Goal: Transaction & Acquisition: Purchase product/service

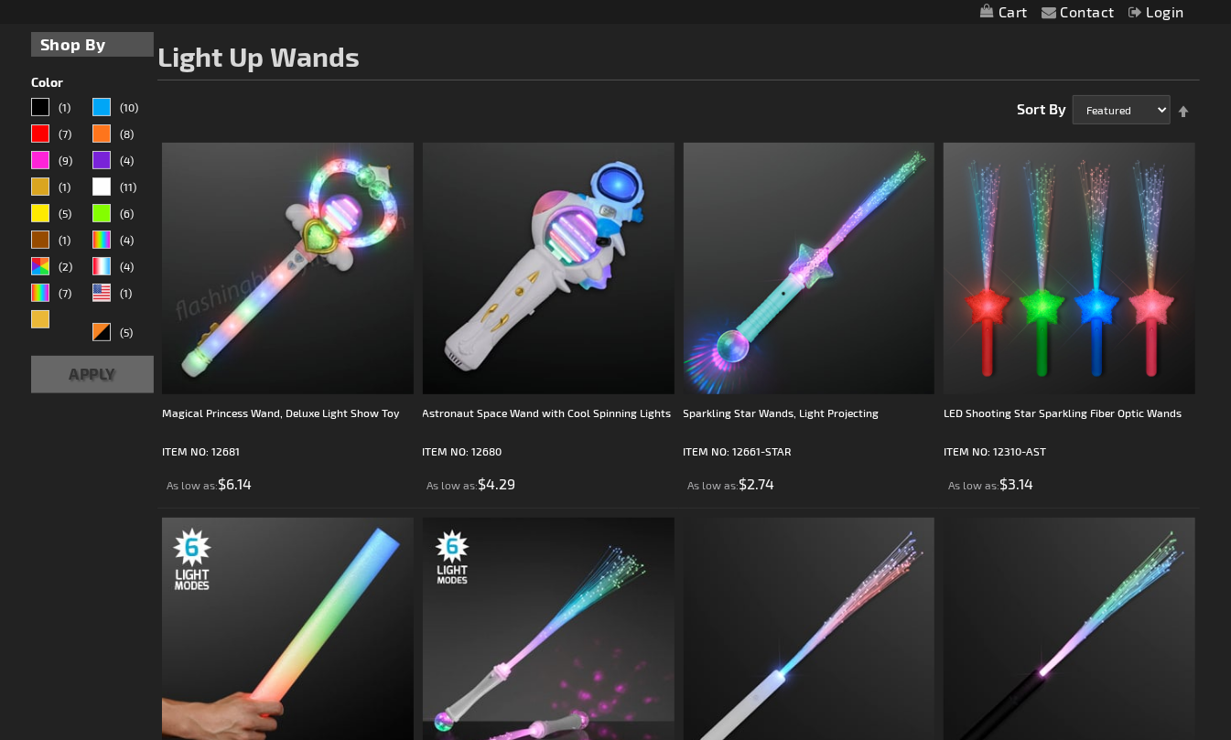
scroll to position [246, 0]
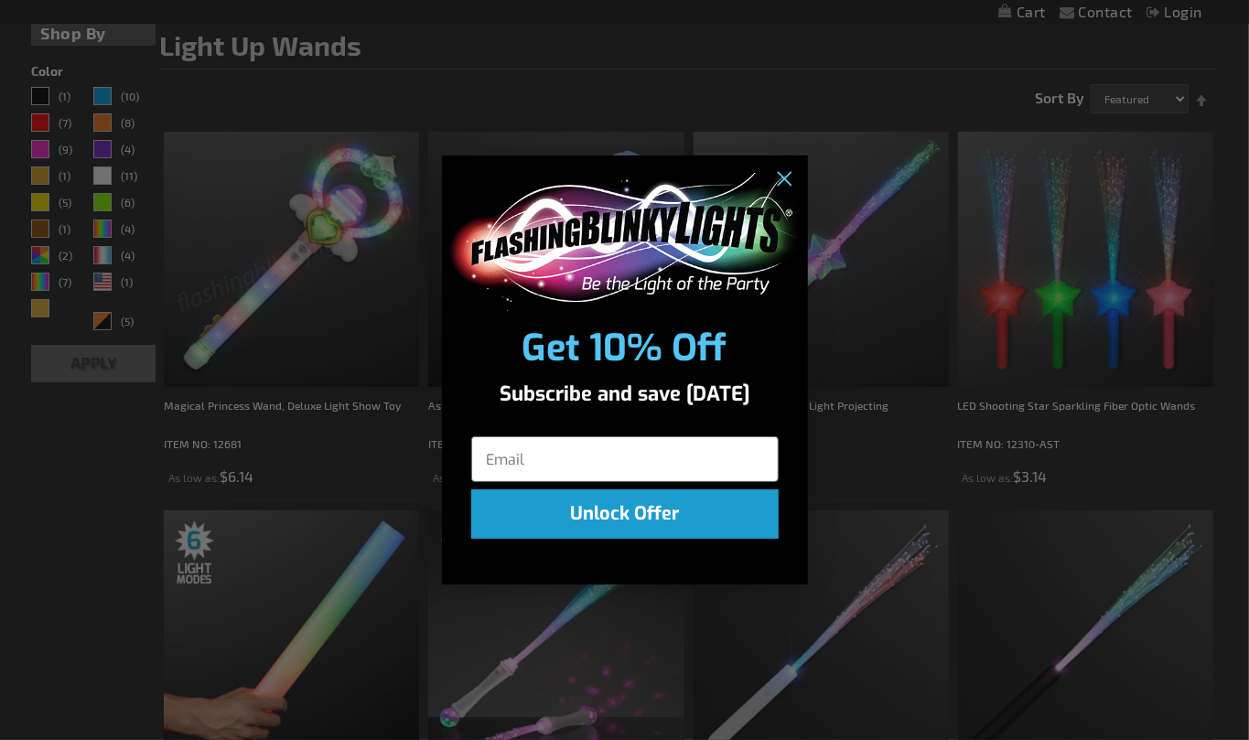
click at [784, 177] on circle "Close dialog" at bounding box center [783, 180] width 30 height 30
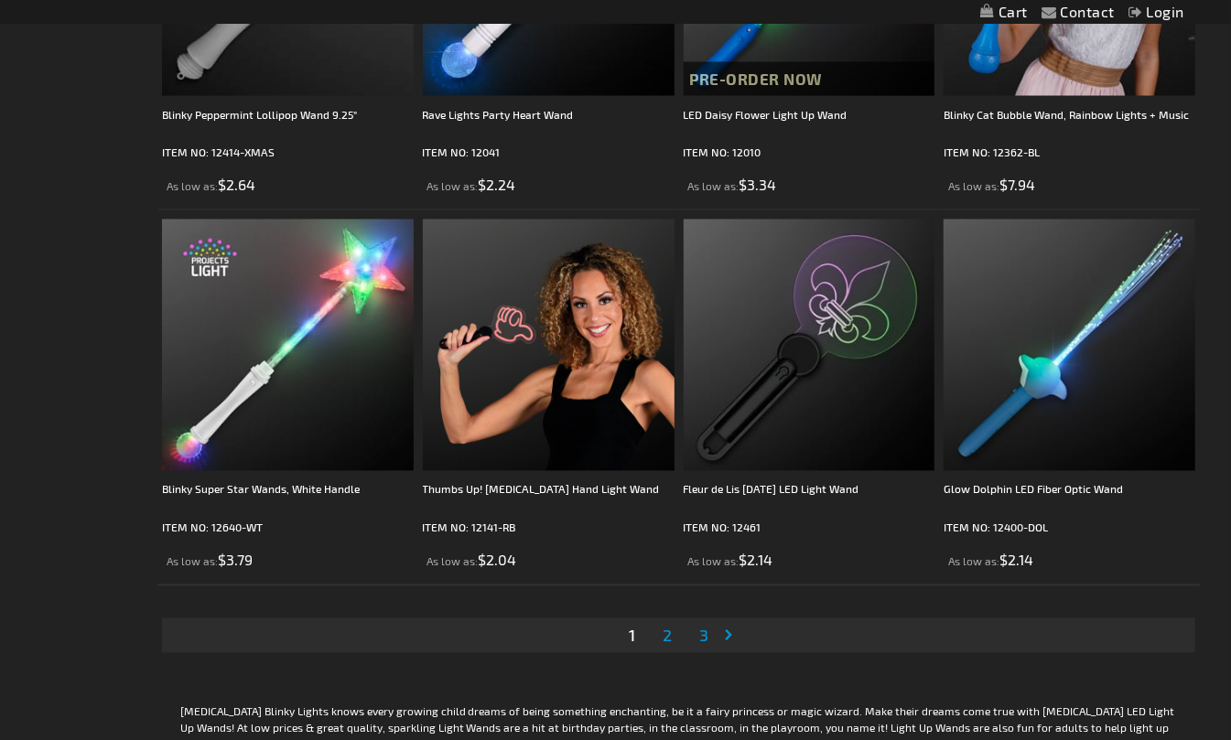
scroll to position [5459, 0]
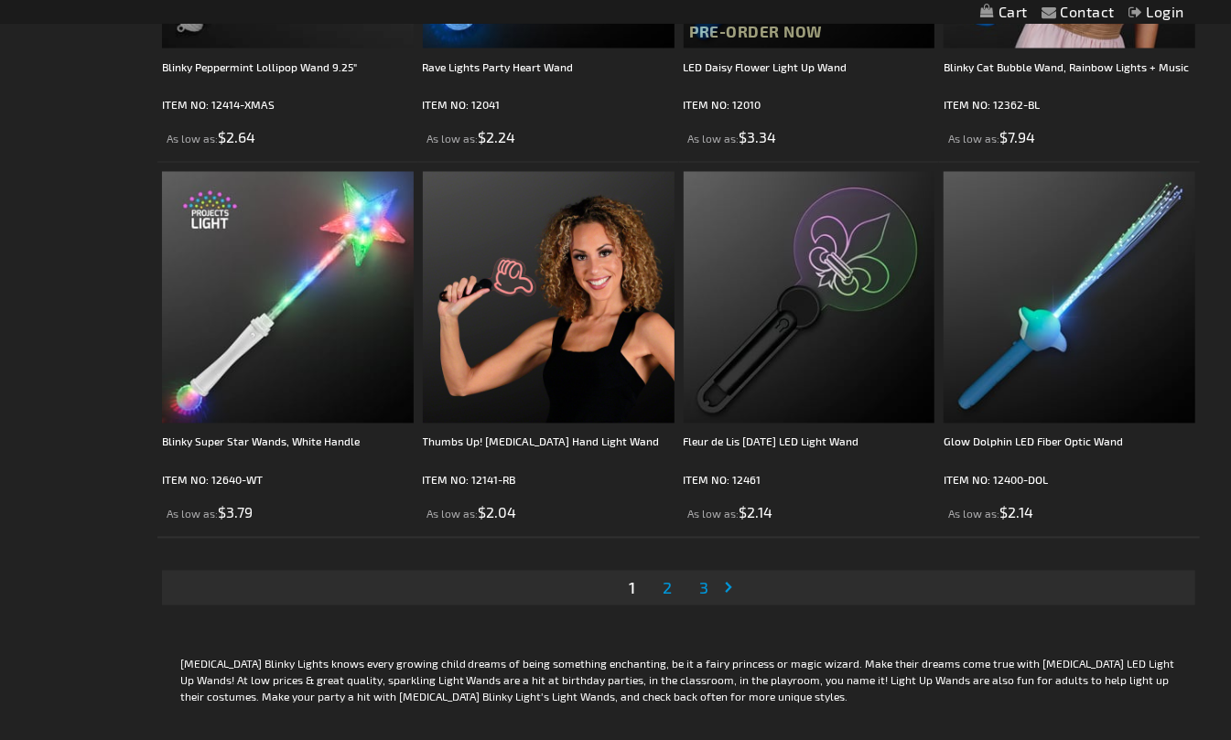
click at [668, 599] on span "2" at bounding box center [667, 588] width 9 height 20
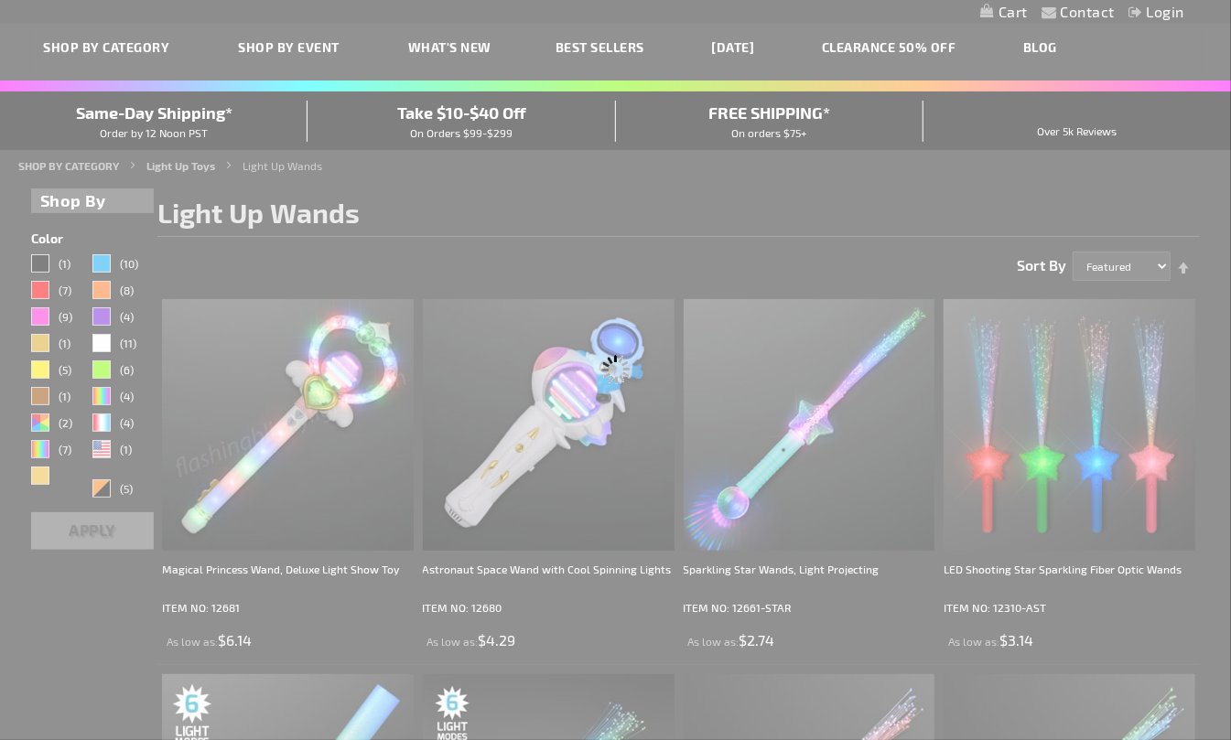
scroll to position [45, 0]
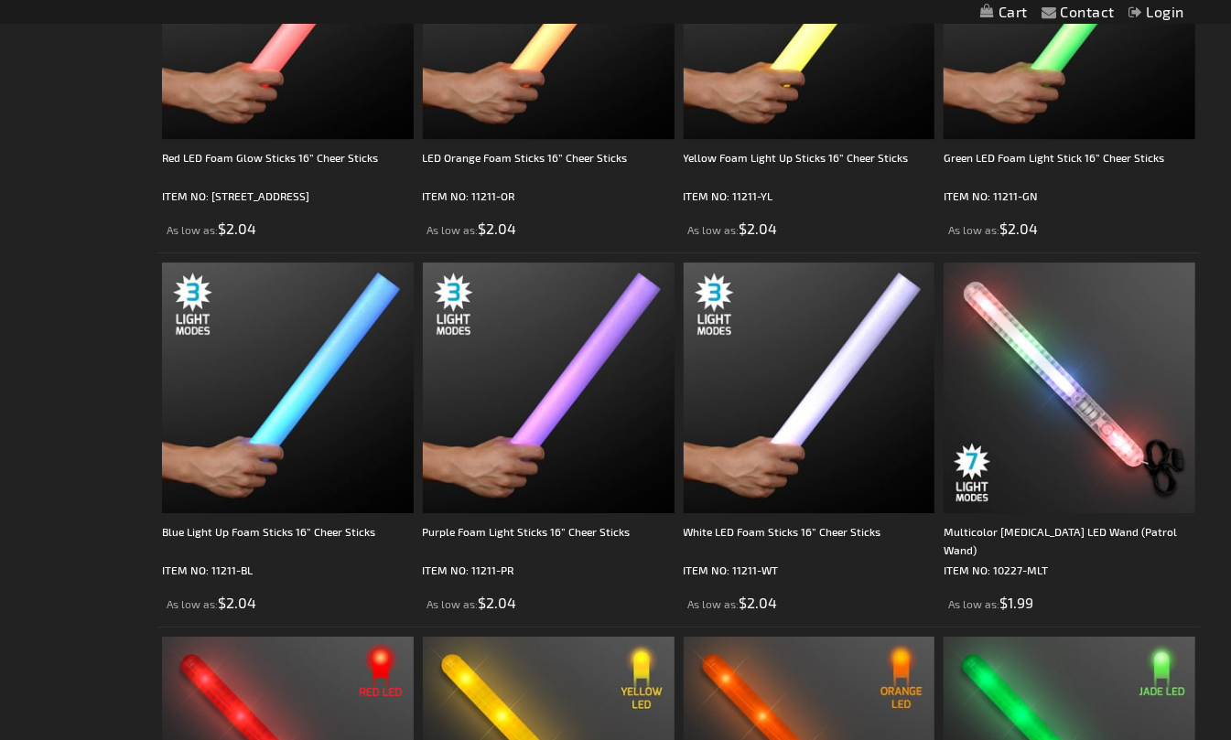
scroll to position [3164, 0]
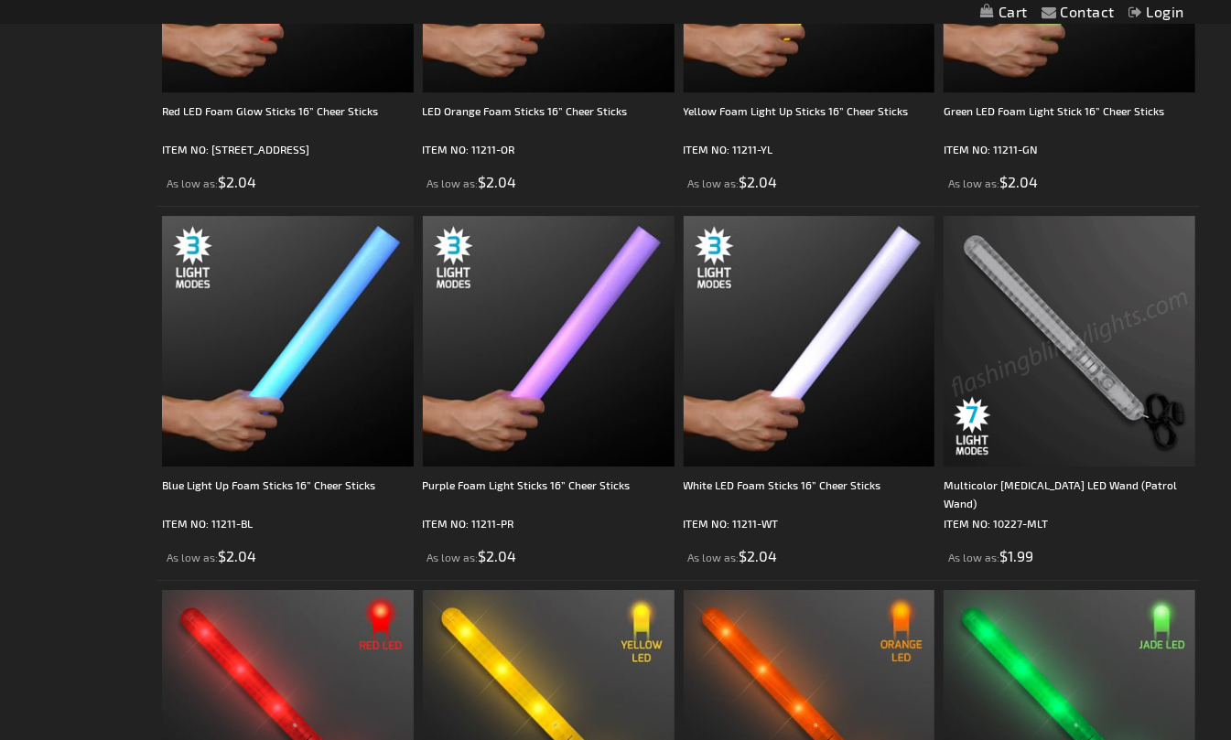
click at [1020, 362] on img at bounding box center [1070, 342] width 252 height 252
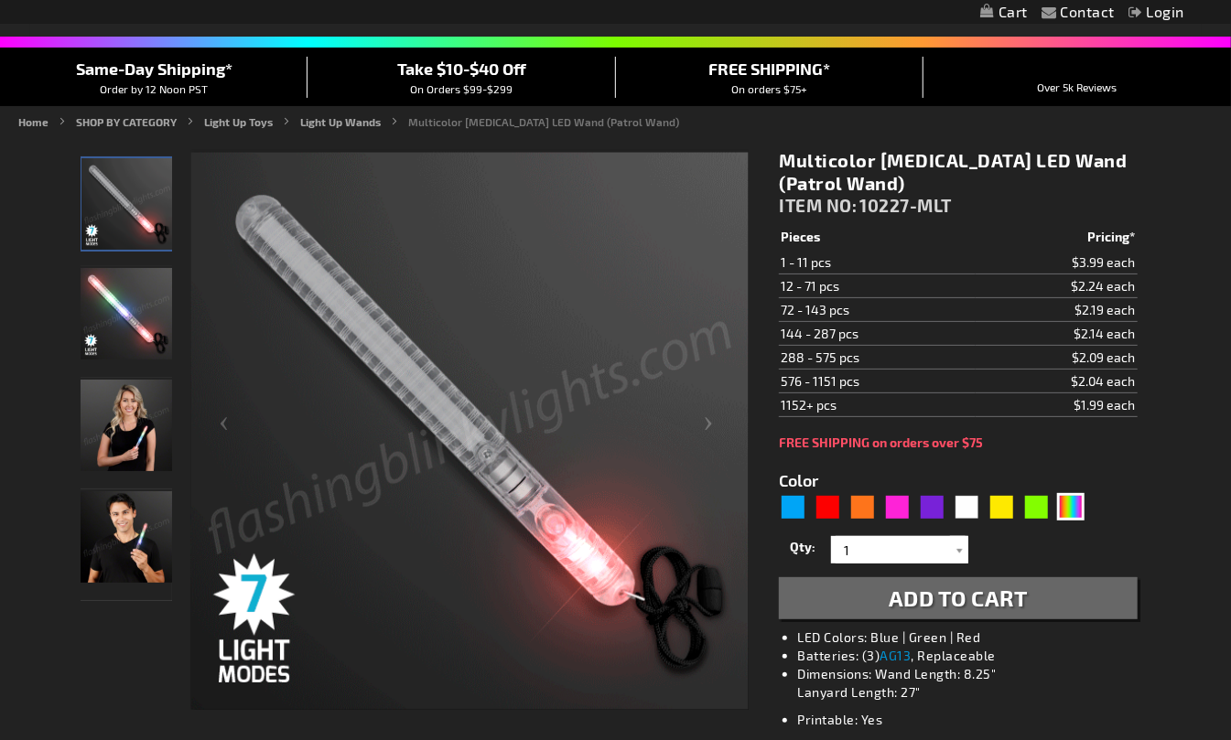
scroll to position [166, 0]
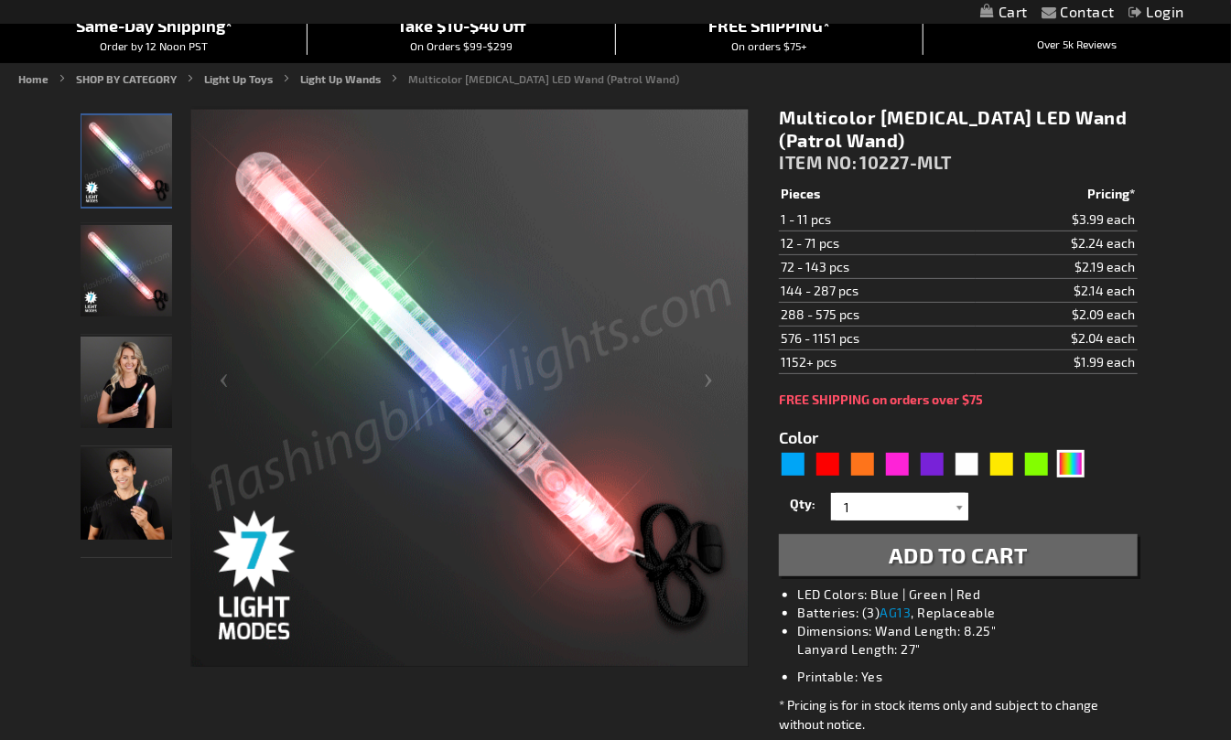
click at [963, 503] on div at bounding box center [959, 506] width 18 height 27
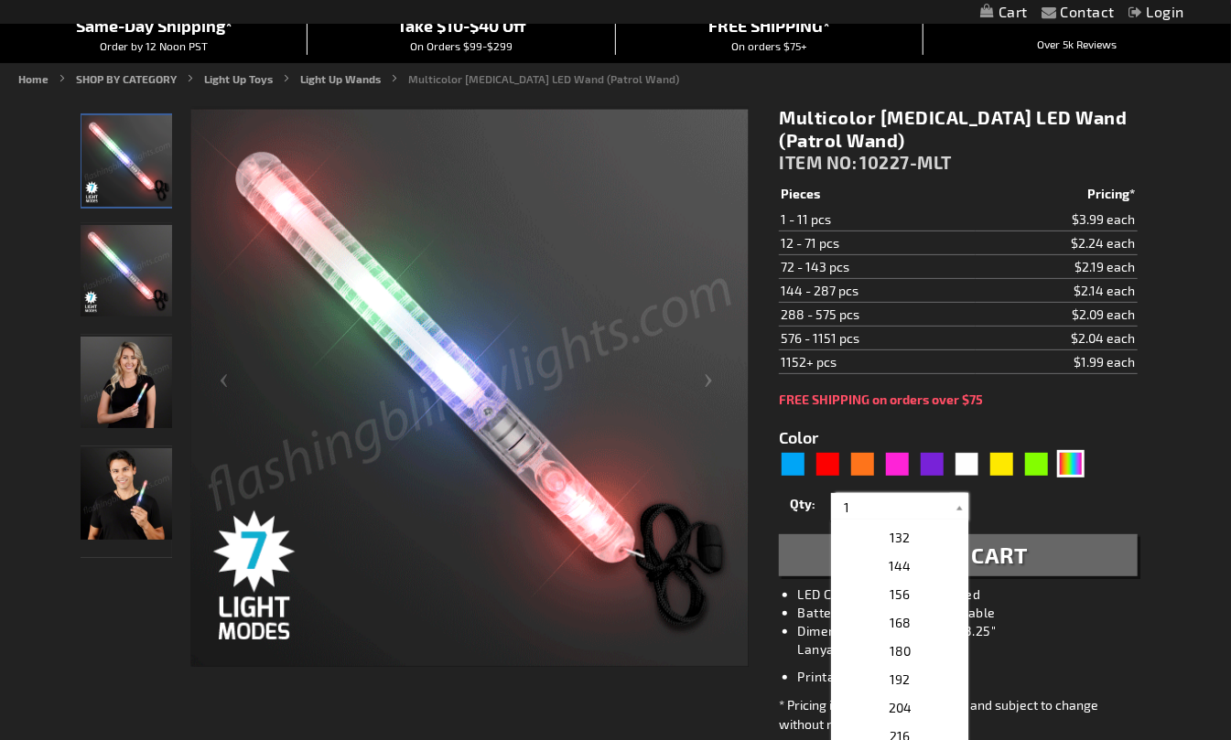
scroll to position [642, 0]
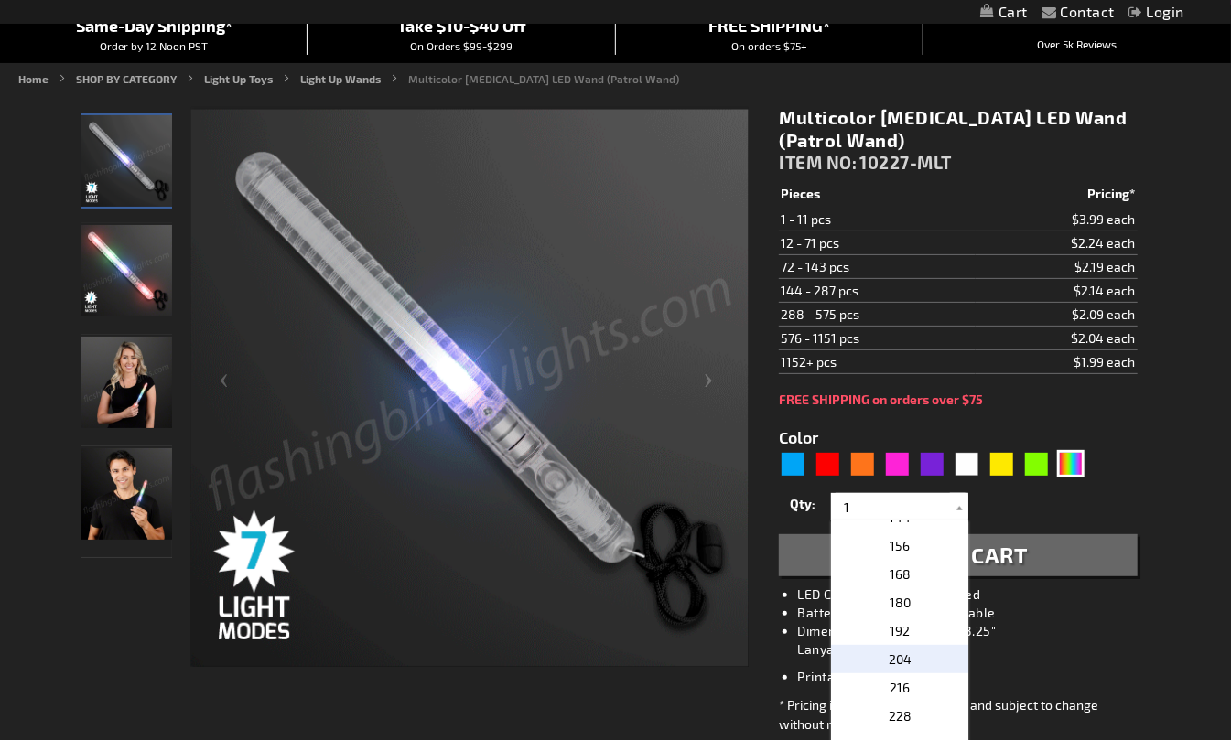
click at [894, 667] on p "204" at bounding box center [899, 659] width 137 height 28
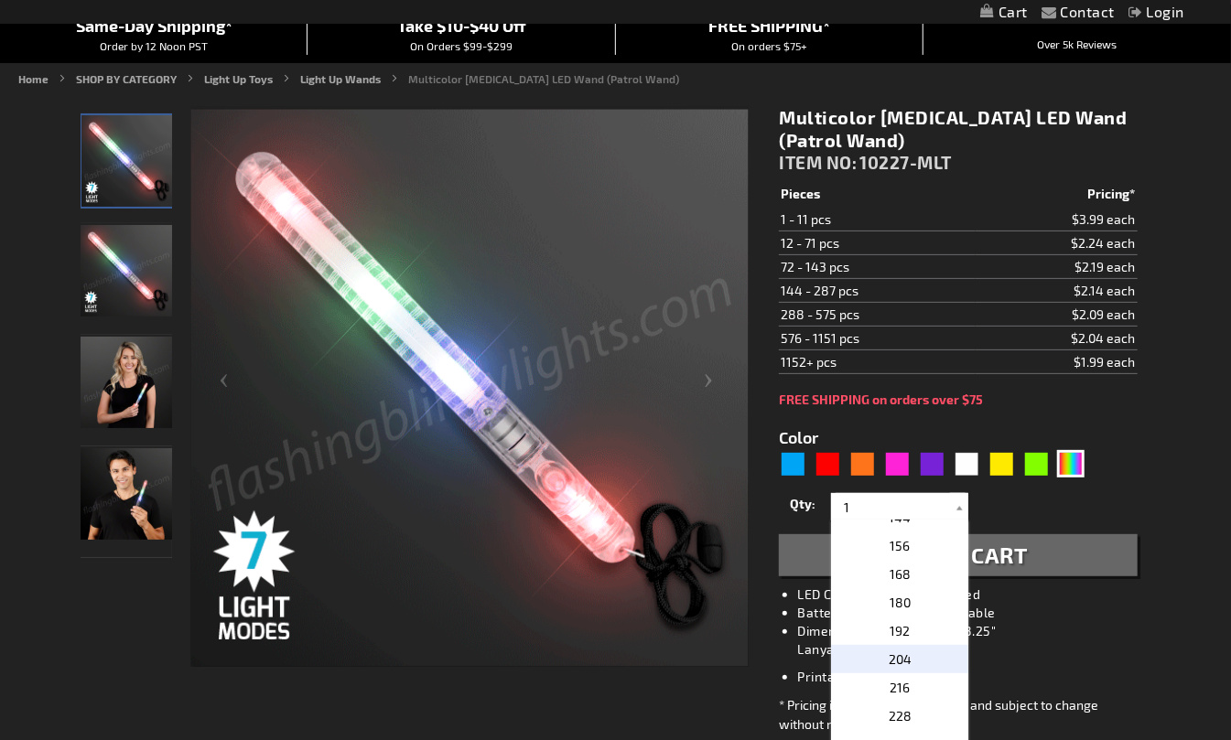
type input "204"
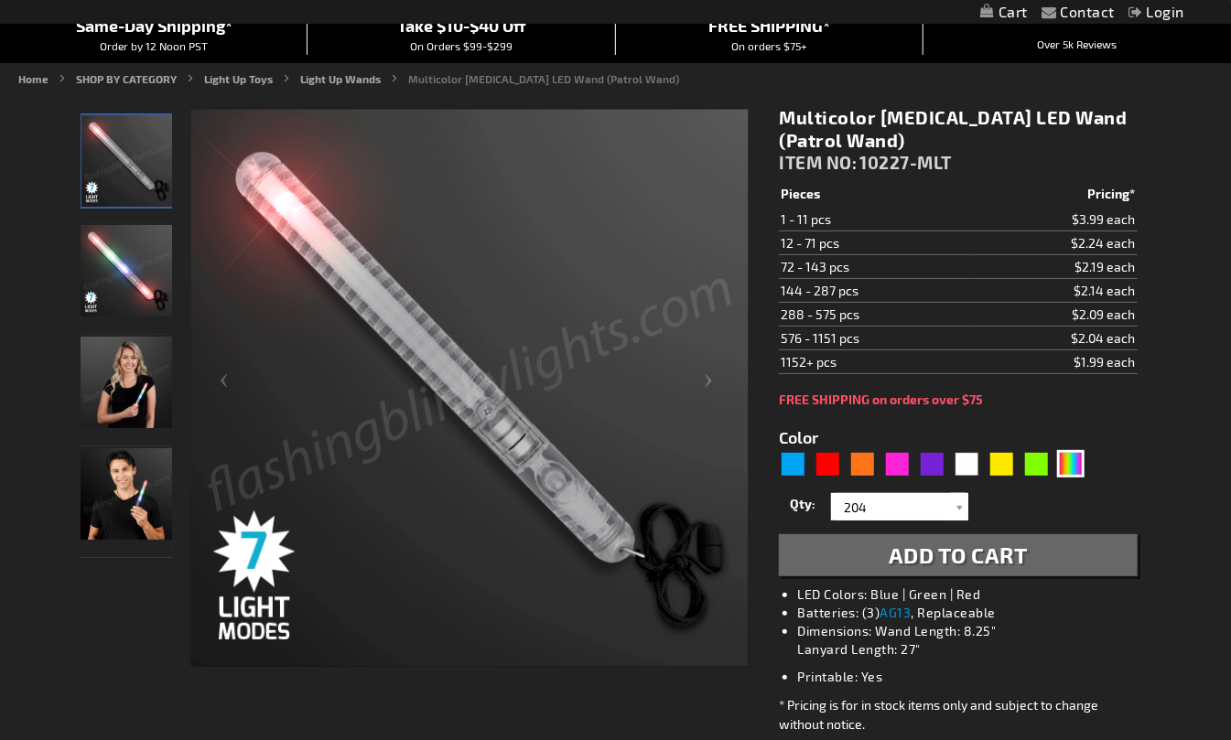
click at [1030, 560] on button "Add to Cart" at bounding box center [958, 556] width 358 height 42
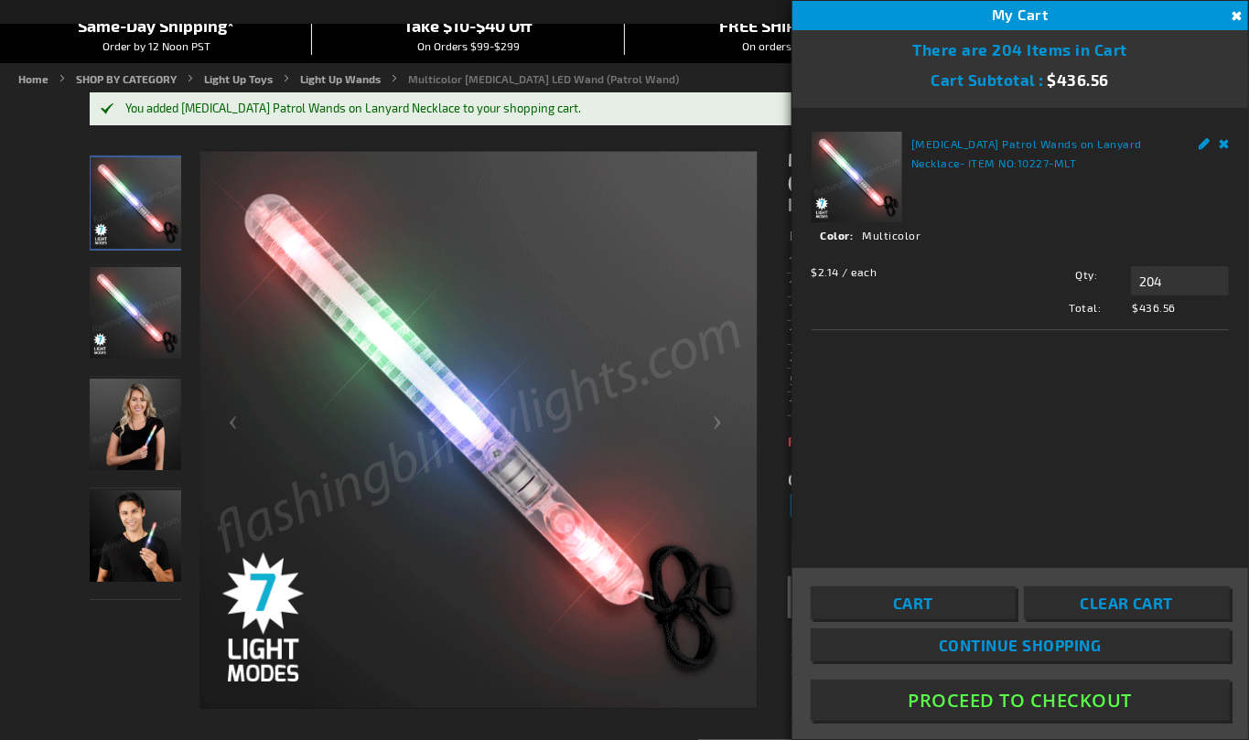
click at [1230, 16] on button "Close" at bounding box center [1235, 16] width 20 height 20
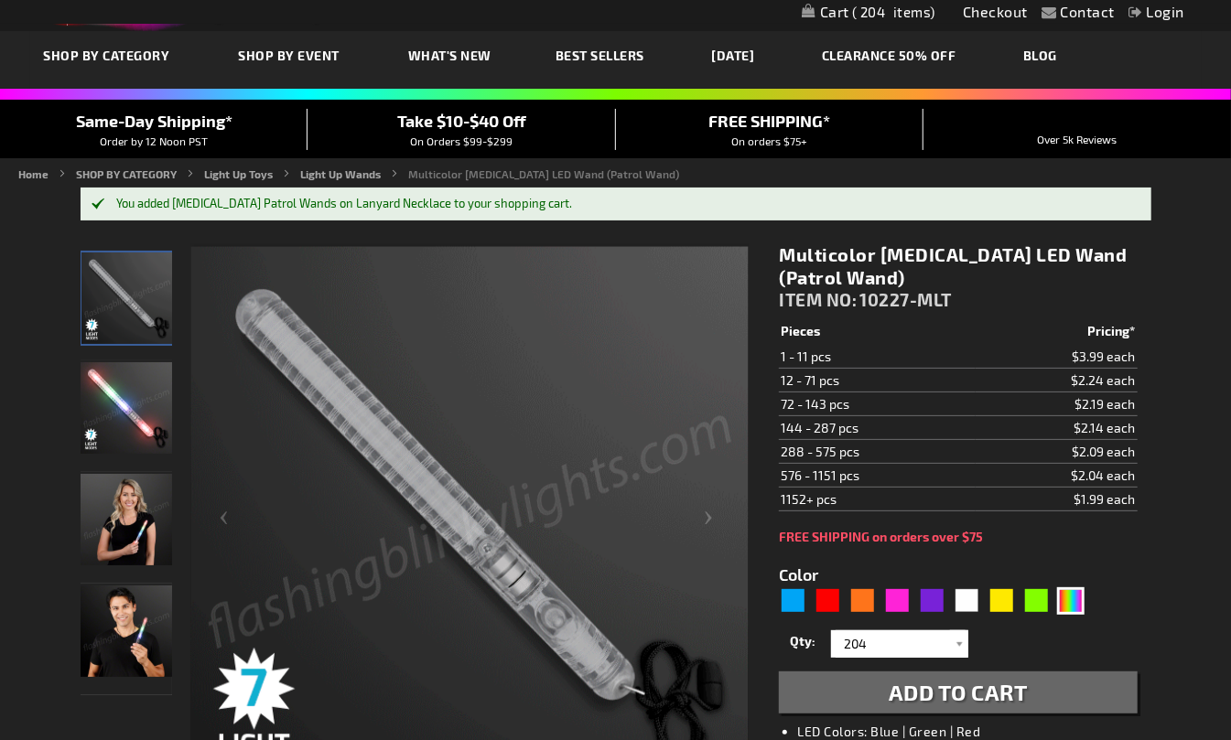
scroll to position [0, 0]
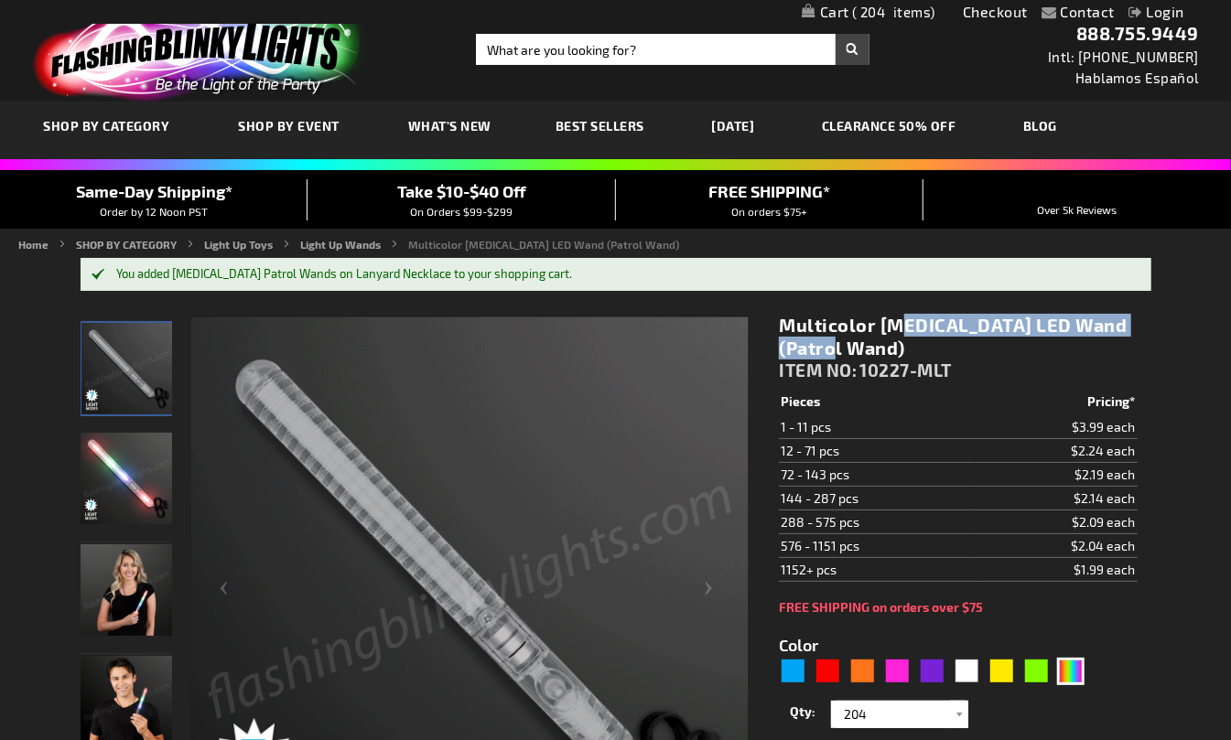
drag, startPoint x: 780, startPoint y: 326, endPoint x: 1049, endPoint y: 326, distance: 269.1
click at [1049, 326] on h1 "Multicolor [MEDICAL_DATA] LED Wand (Patrol Wand)" at bounding box center [958, 337] width 358 height 46
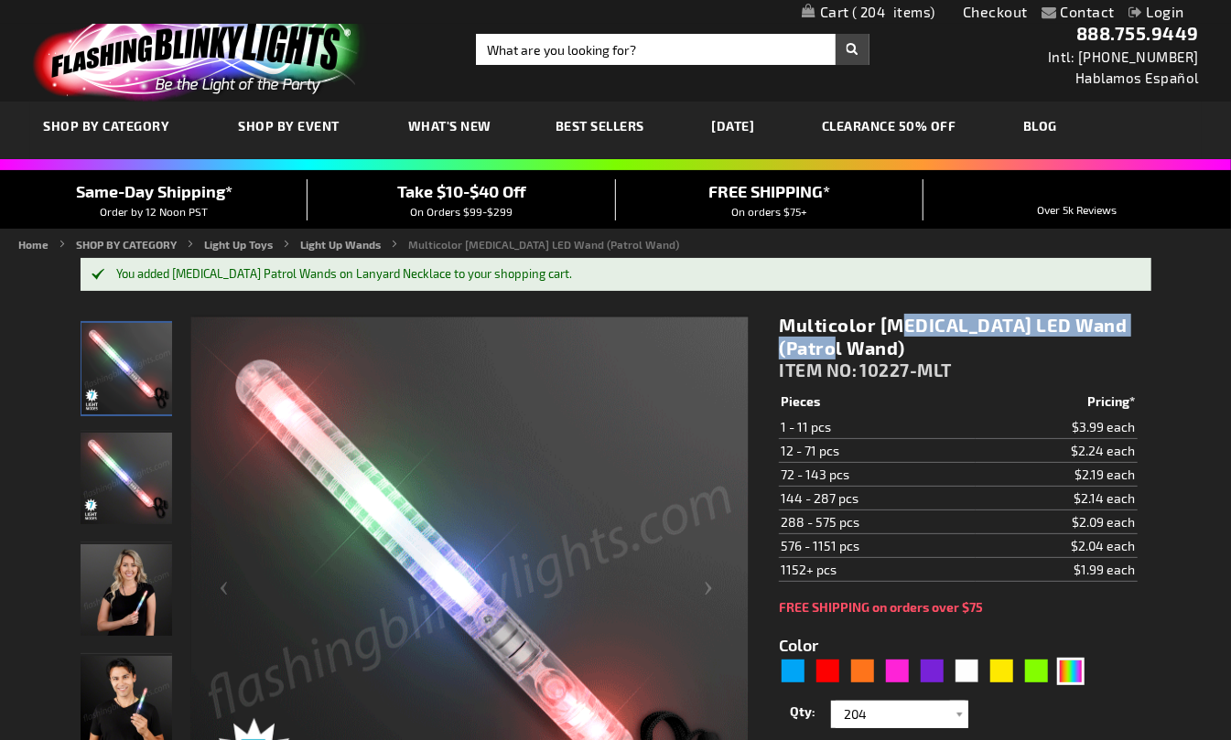
copy h1 "Multicolor [MEDICAL_DATA] LED Wand"
